Goal: Task Accomplishment & Management: Manage account settings

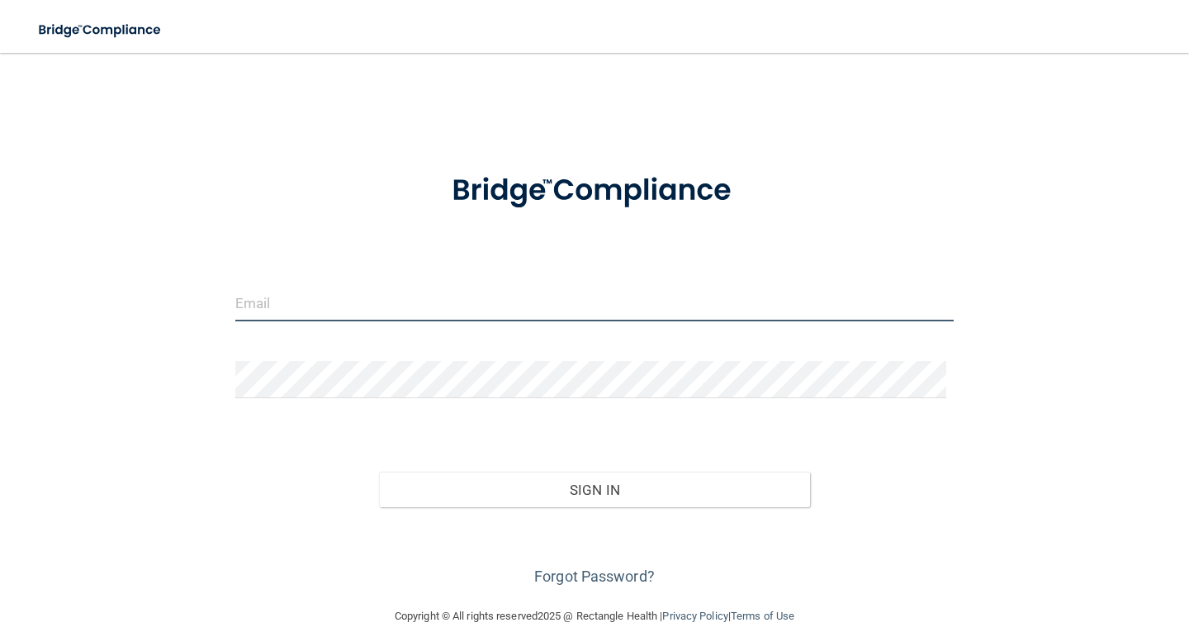
drag, startPoint x: 294, startPoint y: 311, endPoint x: 377, endPoint y: 301, distance: 84.1
click at [294, 311] on input "email" at bounding box center [594, 302] width 719 height 37
type input "[EMAIL_ADDRESS][DOMAIN_NAME]"
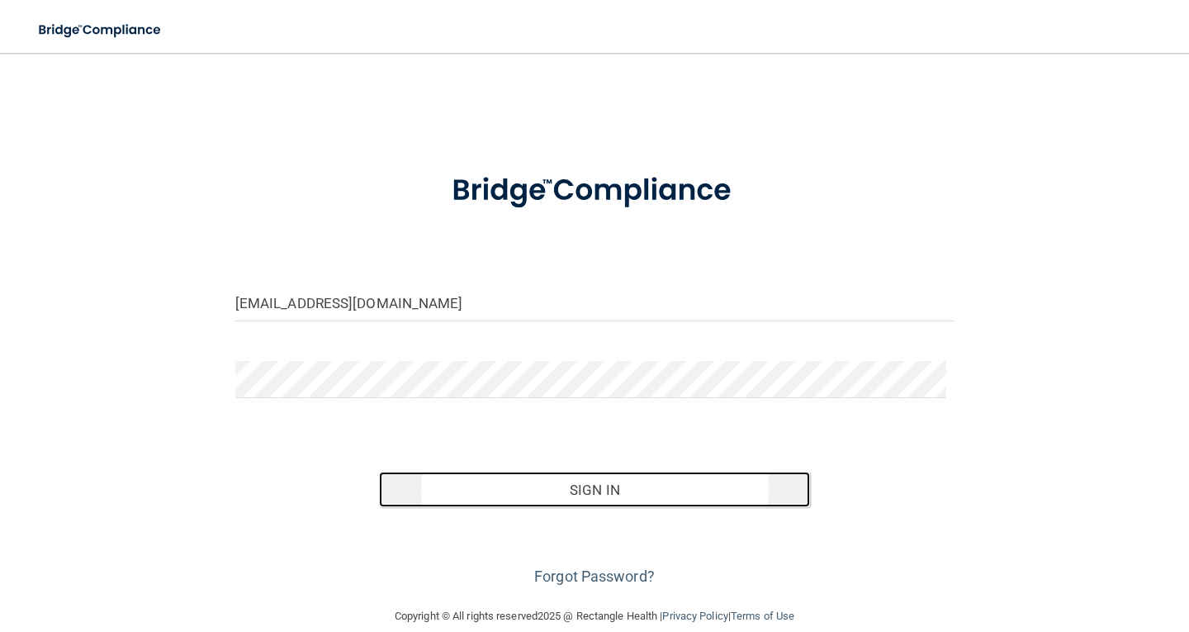
click at [676, 501] on button "Sign In" at bounding box center [594, 490] width 431 height 36
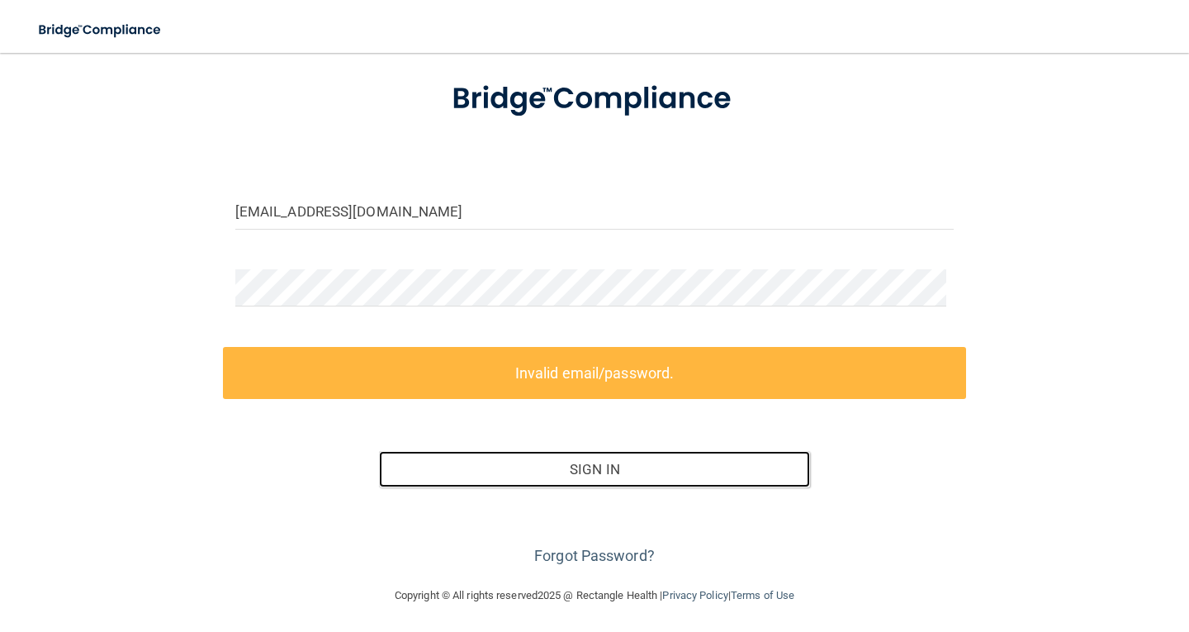
scroll to position [94, 0]
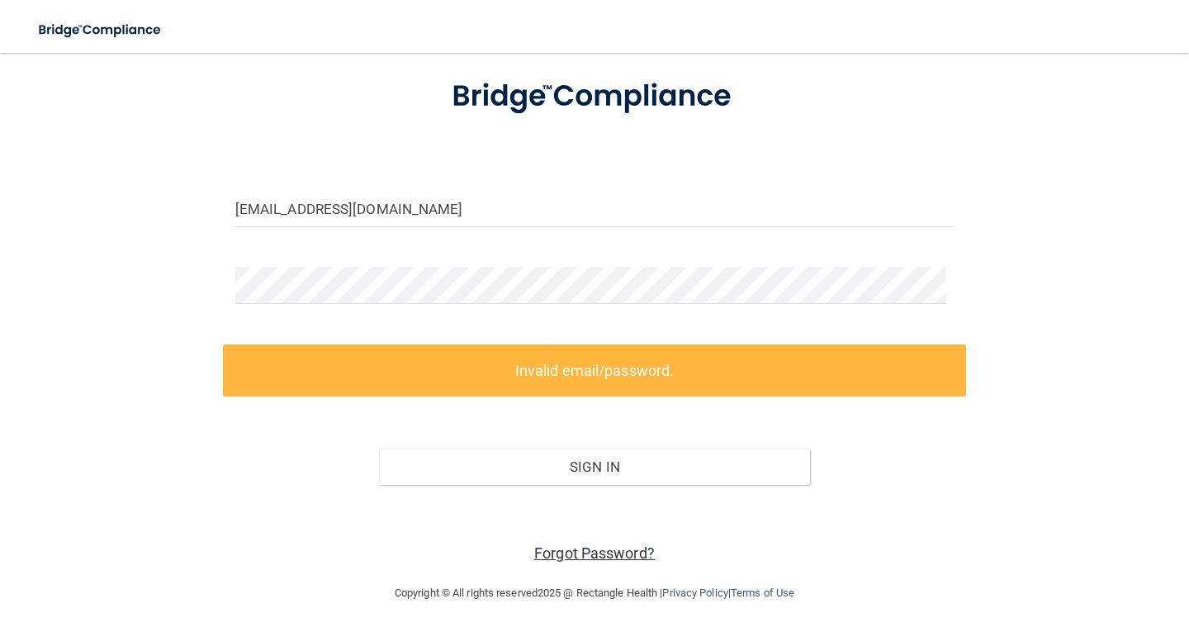
click at [616, 553] on link "Forgot Password?" at bounding box center [594, 552] width 121 height 17
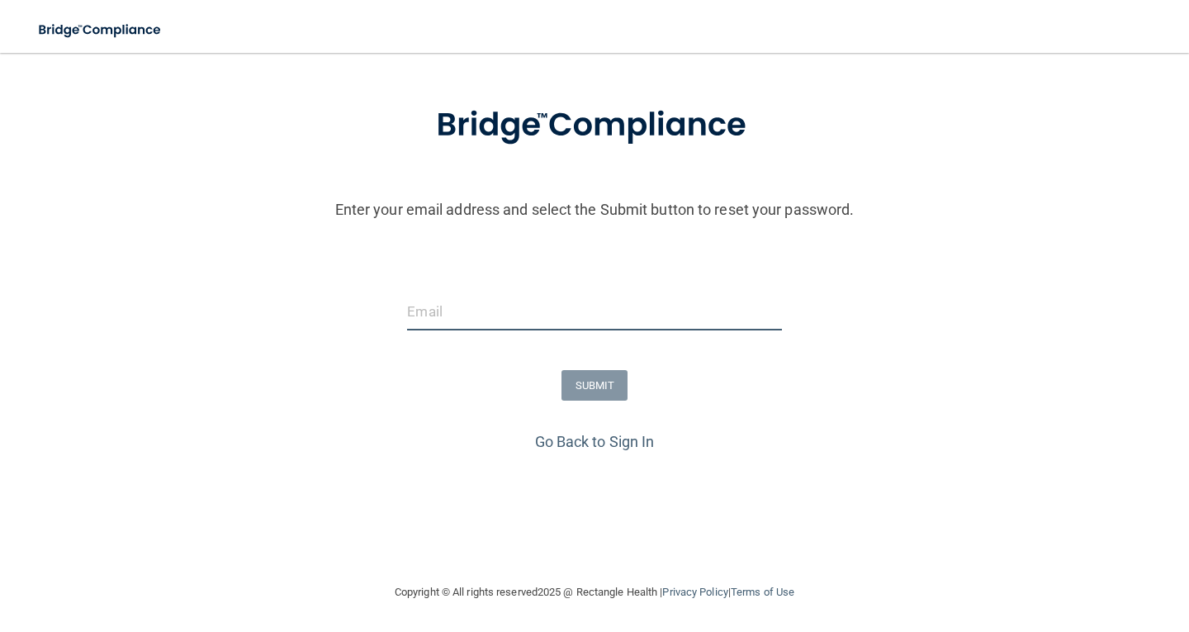
click at [425, 310] on input "email" at bounding box center [594, 311] width 374 height 37
type input "lstatz@villagefamilydental.com"
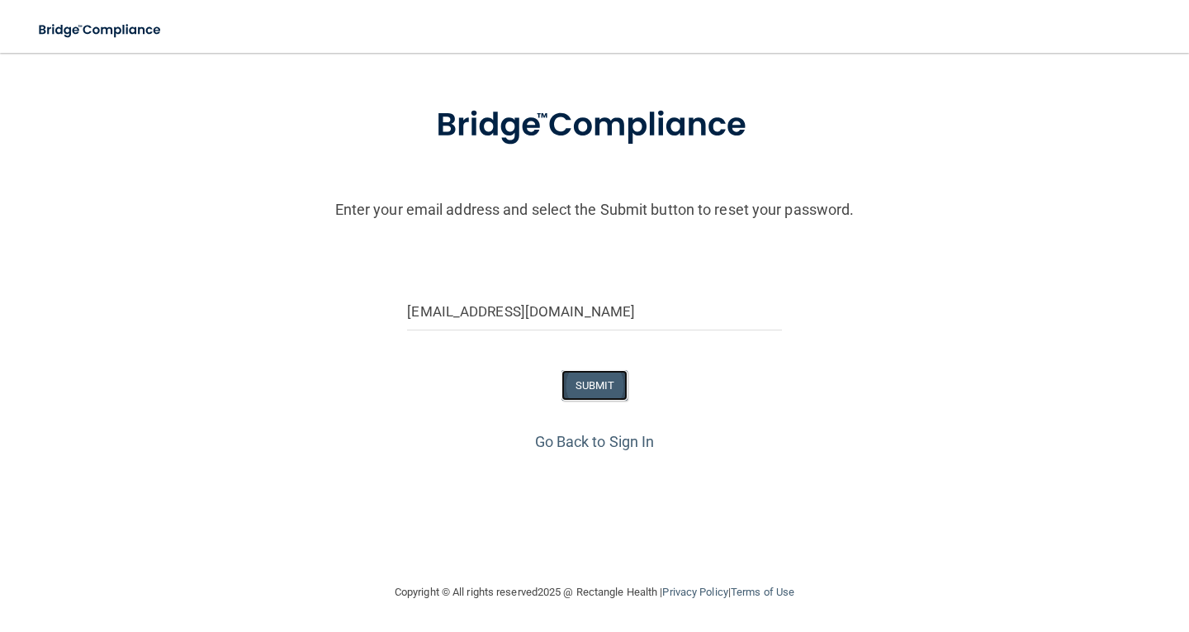
click at [586, 379] on button "SUBMIT" at bounding box center [595, 385] width 67 height 31
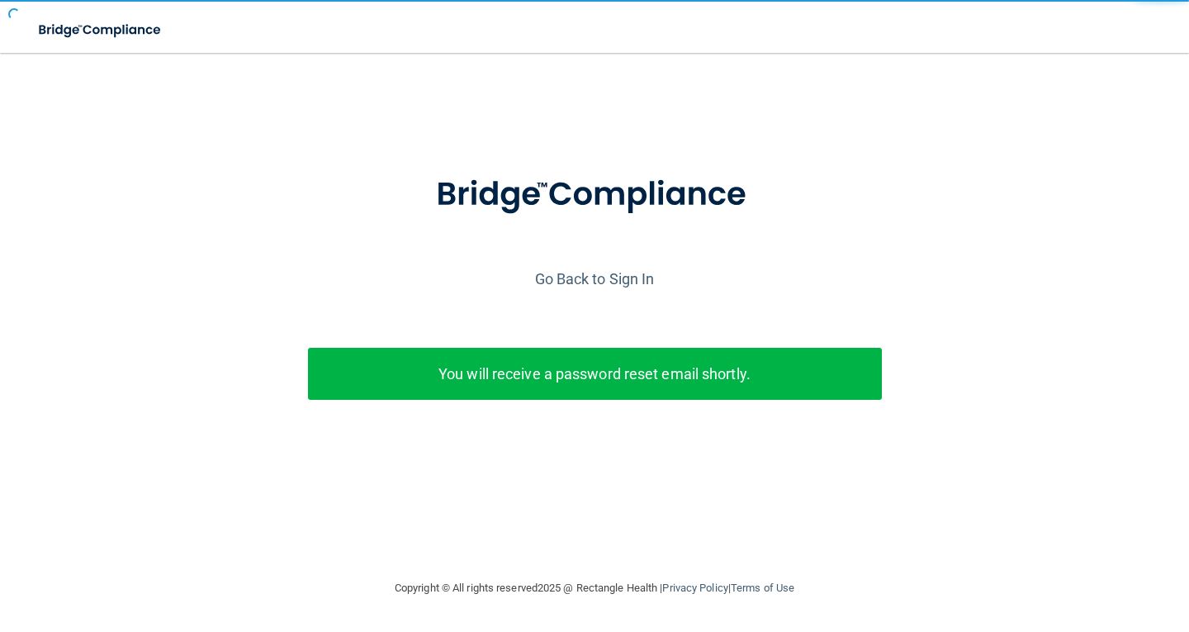
scroll to position [0, 0]
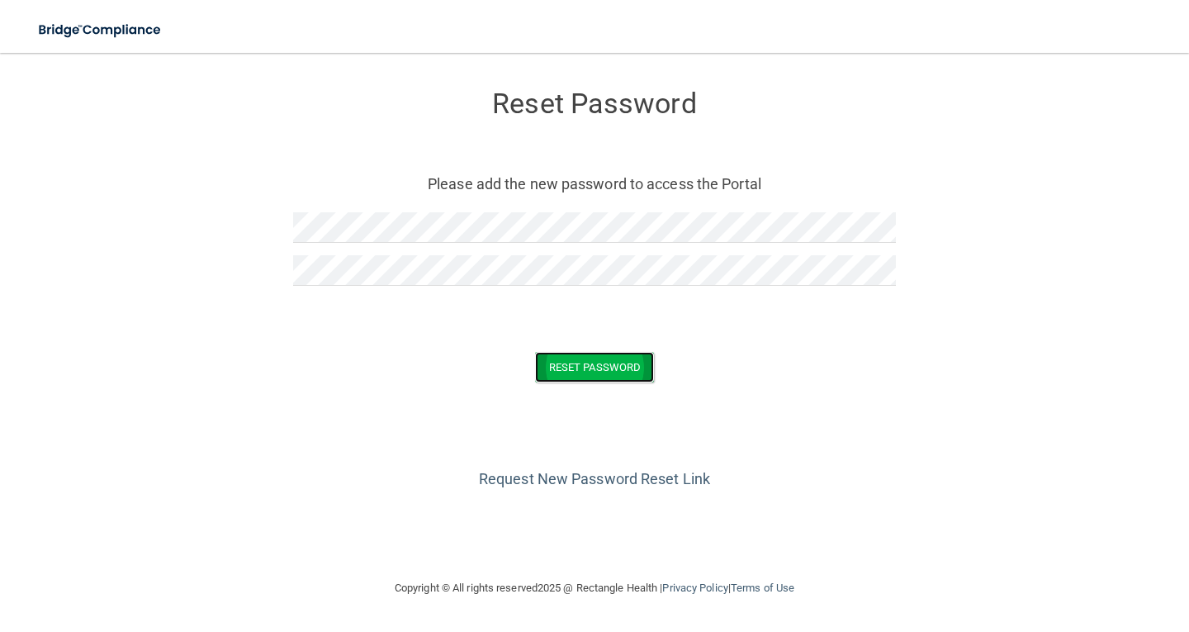
click at [620, 355] on button "Reset Password" at bounding box center [594, 367] width 119 height 31
